Goal: Task Accomplishment & Management: Manage account settings

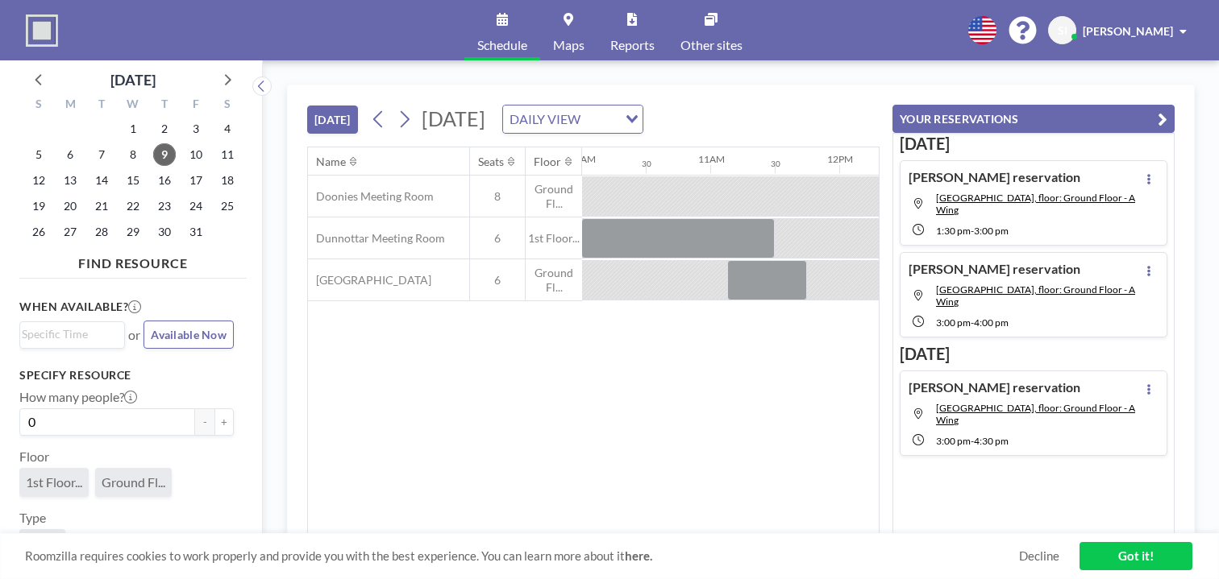
scroll to position [0, 1612]
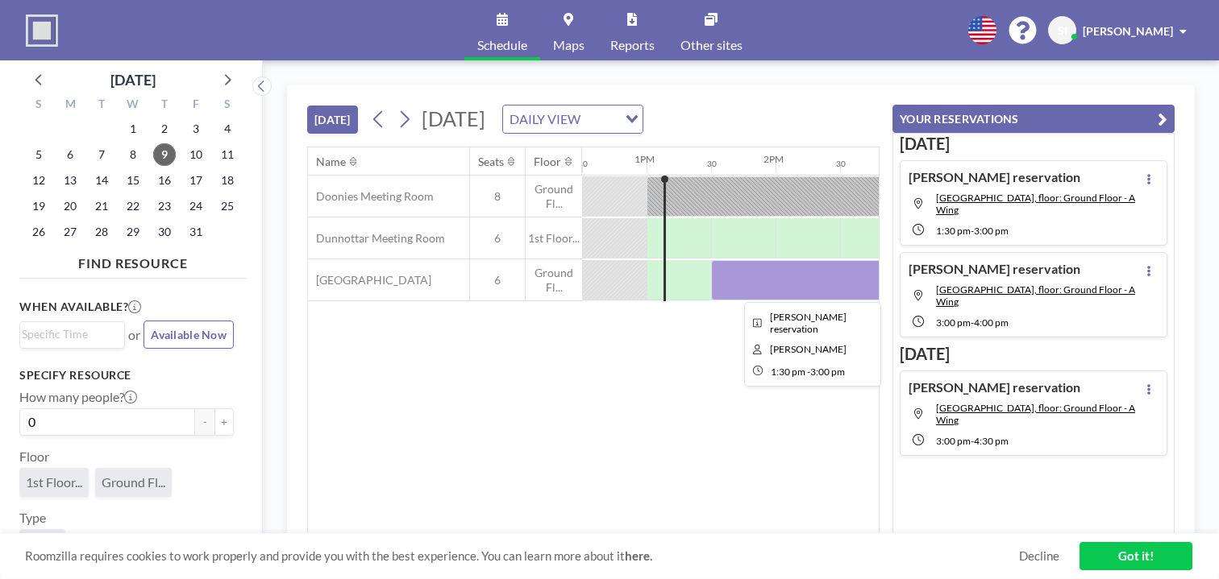
click at [754, 282] on div at bounding box center [807, 280] width 193 height 40
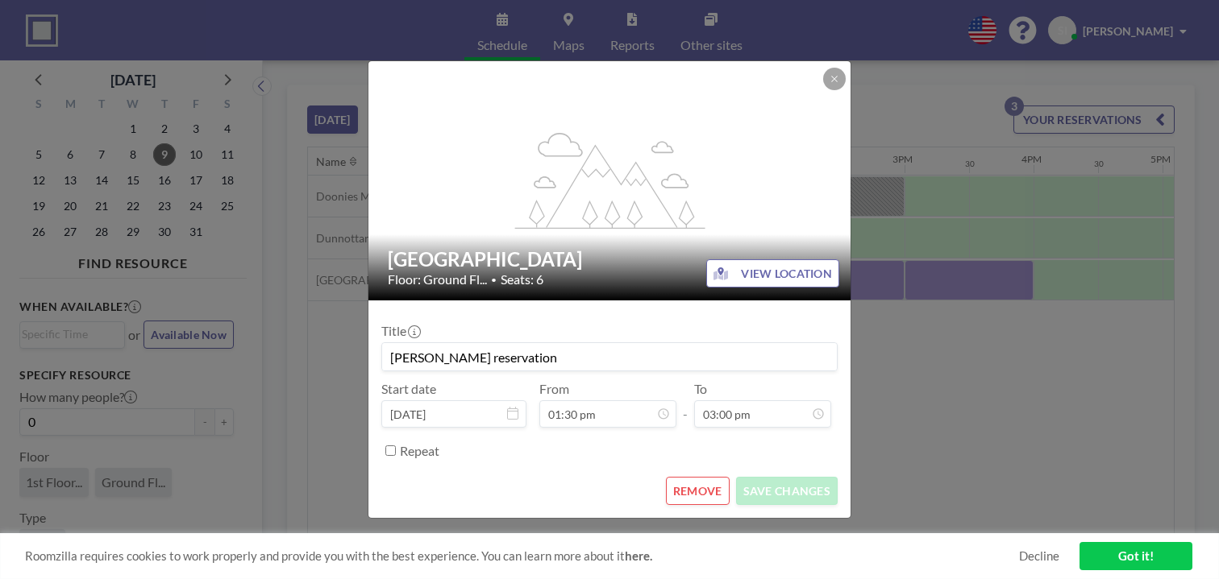
click at [840, 77] on button at bounding box center [834, 79] width 23 height 23
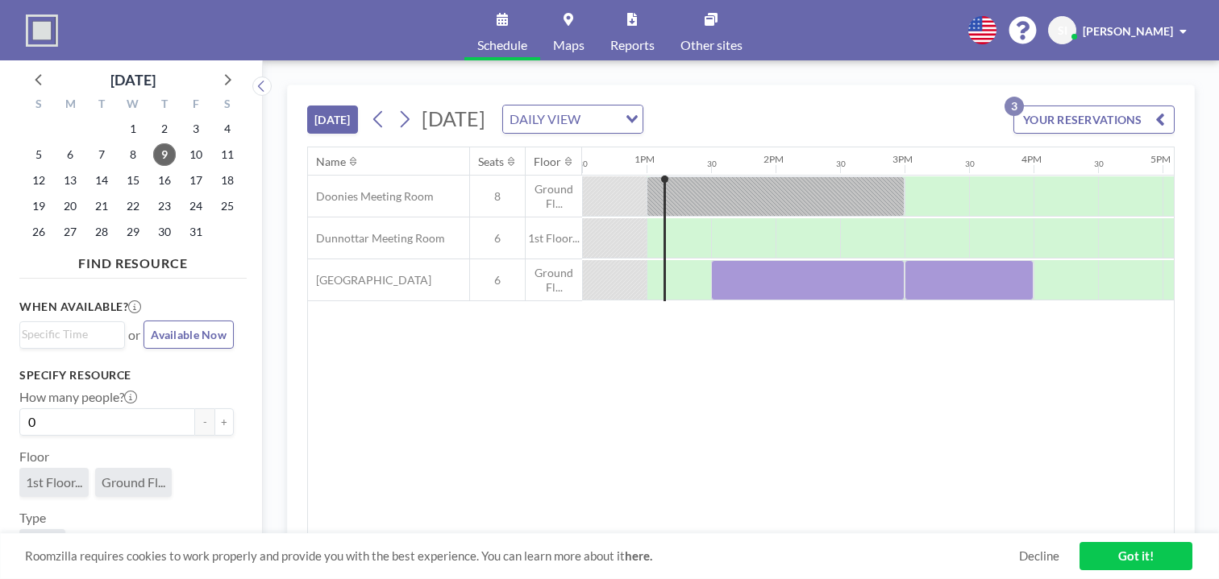
drag, startPoint x: 751, startPoint y: 524, endPoint x: 765, endPoint y: 529, distance: 14.5
click at [762, 529] on div "Name Seats Floor 12AM 30 1AM 30 2AM 30 3AM 30 4AM 30 5AM 30 6AM 30 7AM 30 8AM 3…" at bounding box center [741, 340] width 866 height 387
click at [986, 282] on div at bounding box center [968, 280] width 129 height 40
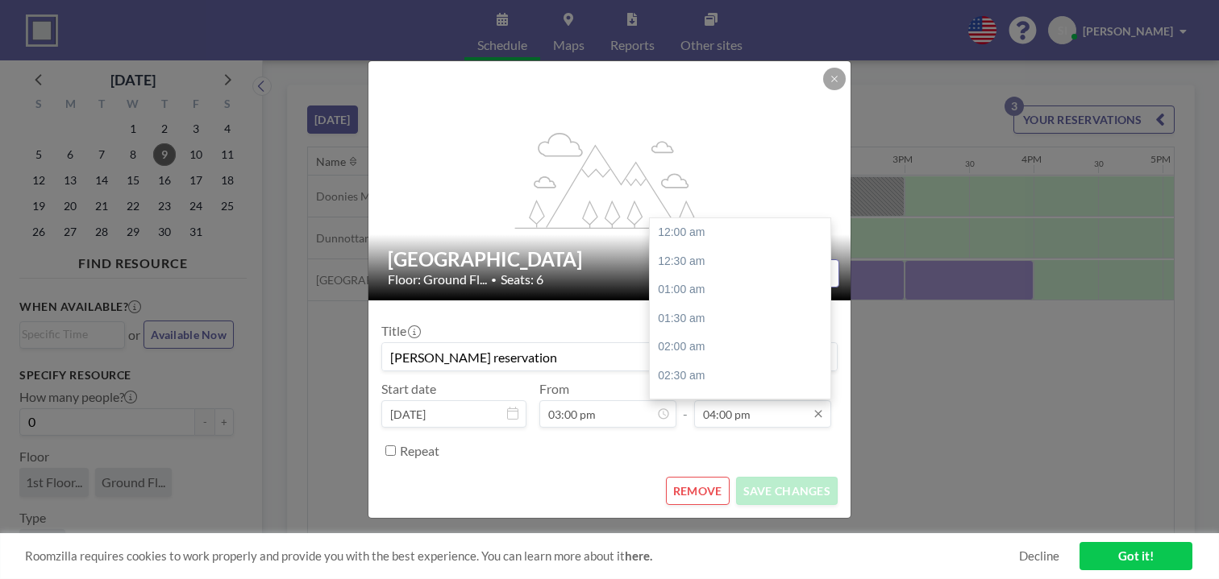
scroll to position [918, 0]
click at [737, 293] on div "05:00 pm" at bounding box center [744, 290] width 189 height 29
type input "05:00 pm"
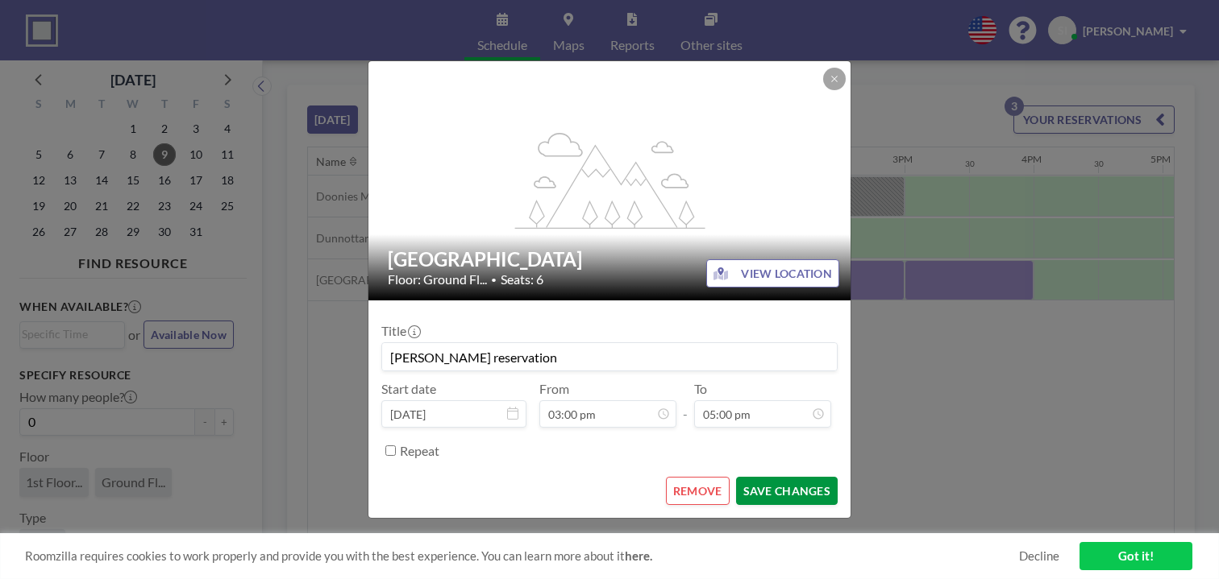
scroll to position [975, 0]
click at [791, 492] on button "SAVE CHANGES" at bounding box center [787, 491] width 102 height 28
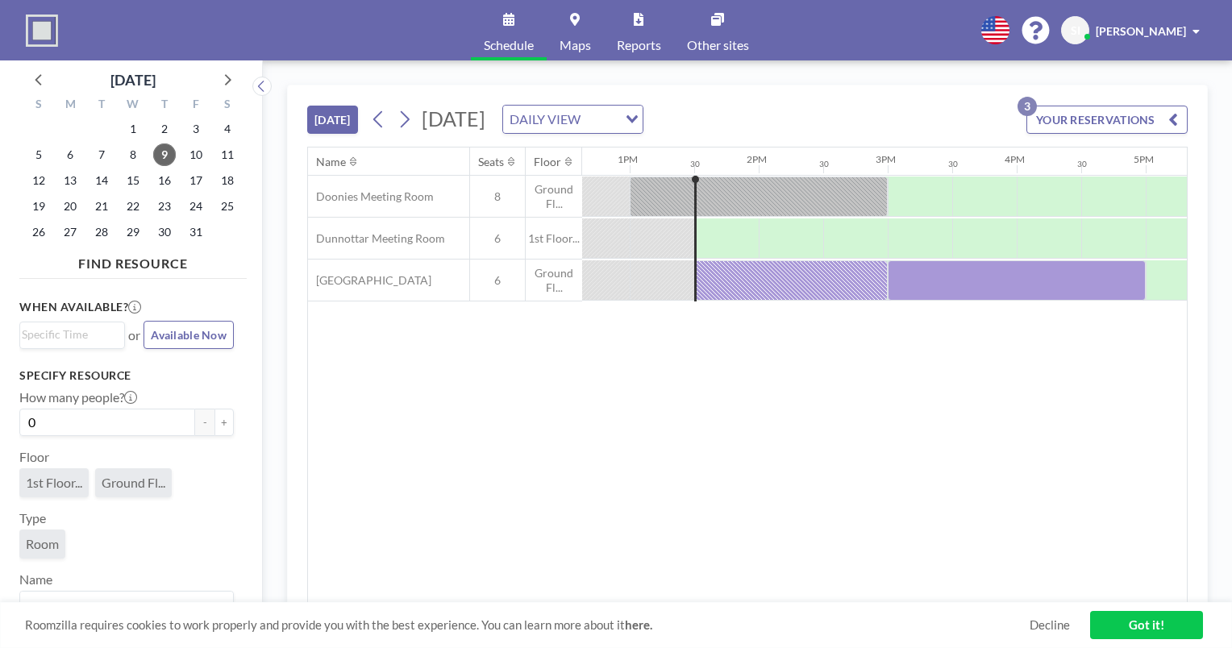
scroll to position [0, 1676]
